Goal: Transaction & Acquisition: Subscribe to service/newsletter

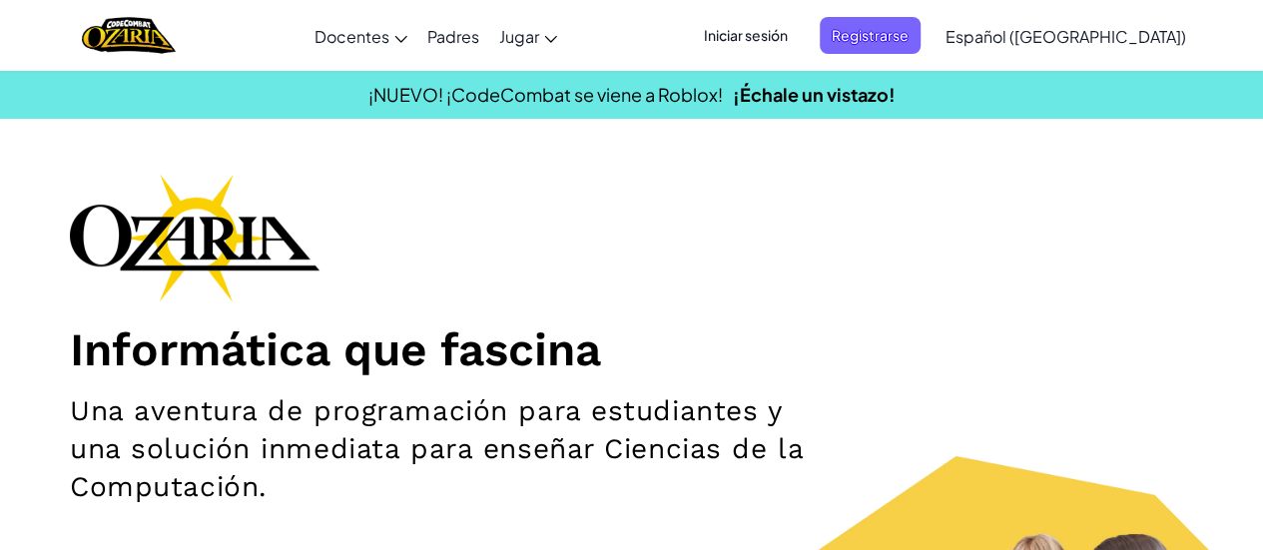
click at [769, 47] on span "Iniciar sesión" at bounding box center [746, 35] width 108 height 37
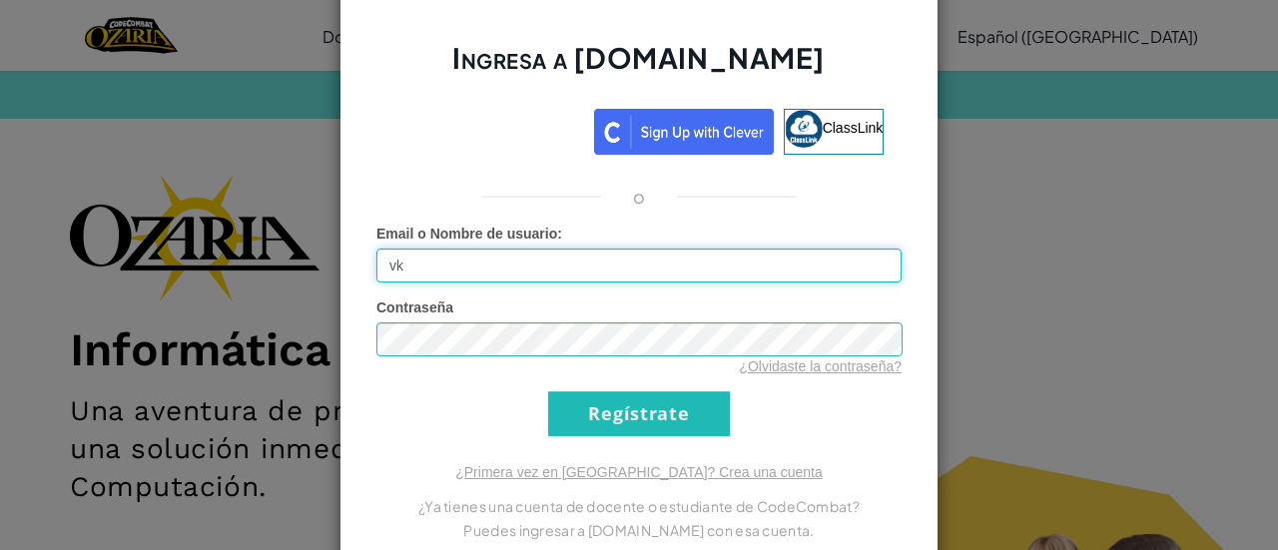
type input "v"
type input "[EMAIL_ADDRESS][DOMAIN_NAME]"
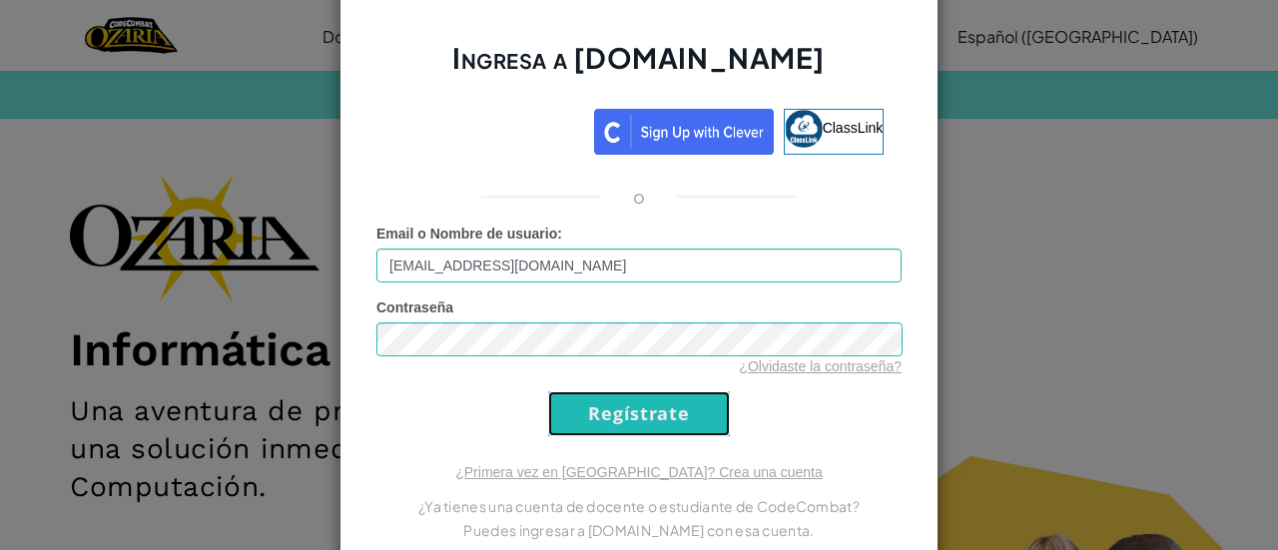
click at [645, 435] on input "Regístrate" at bounding box center [639, 413] width 182 height 45
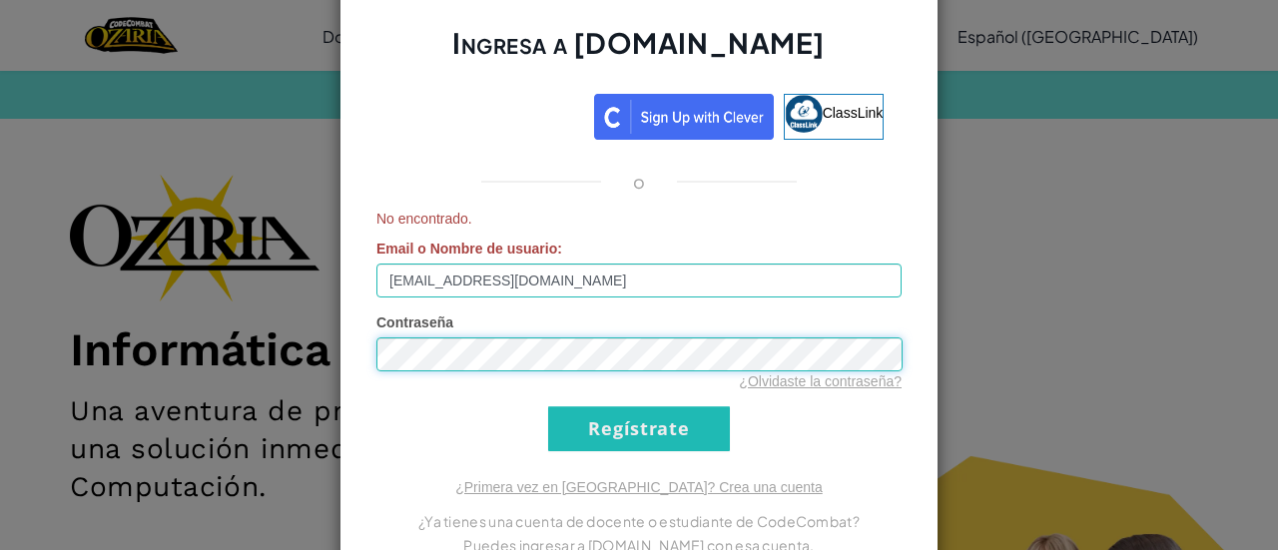
click at [302, 383] on div "Ingresa a [DOMAIN_NAME] ClassLink o No encontrado. Email o Nombre de usuario : …" at bounding box center [639, 275] width 1278 height 550
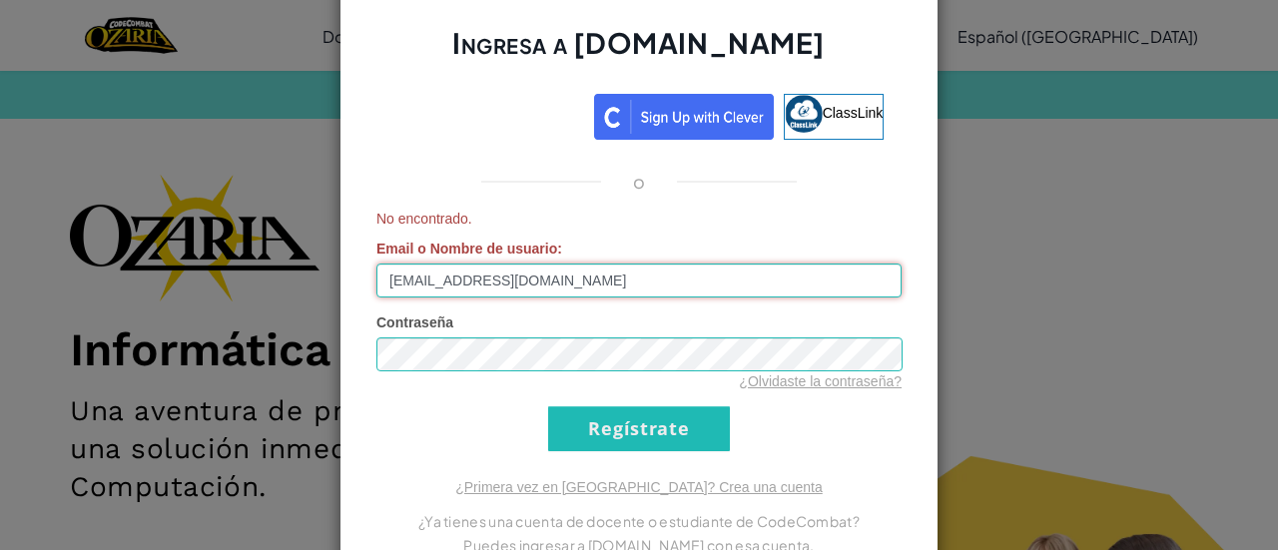
click at [787, 285] on input "[EMAIL_ADDRESS][DOMAIN_NAME]" at bounding box center [638, 281] width 525 height 34
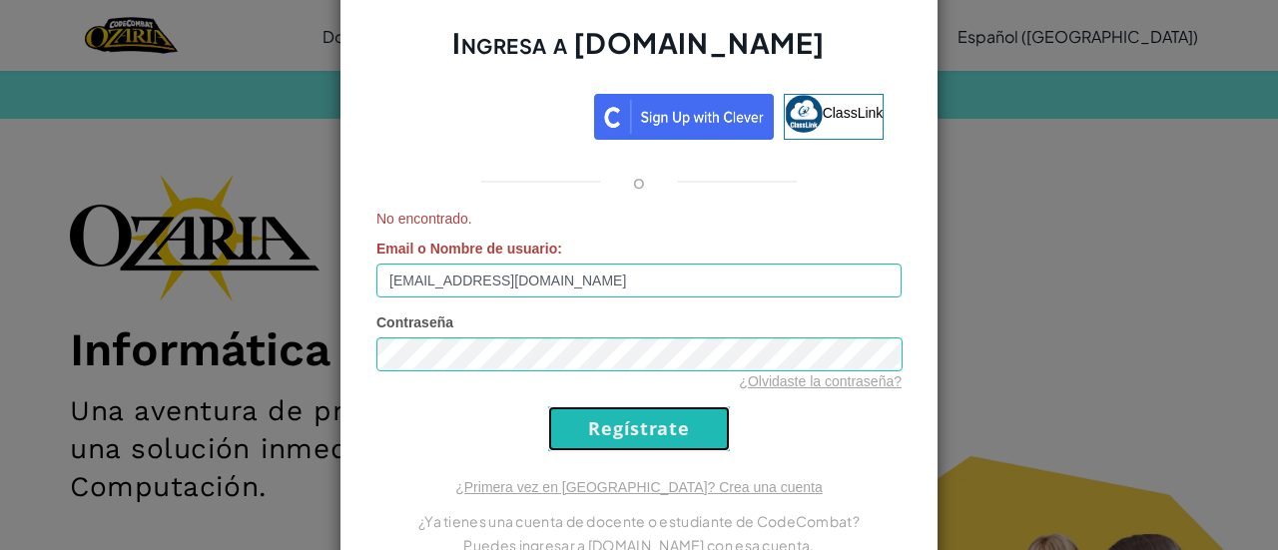
click at [689, 420] on input "Regístrate" at bounding box center [639, 428] width 182 height 45
